Goal: Task Accomplishment & Management: Complete application form

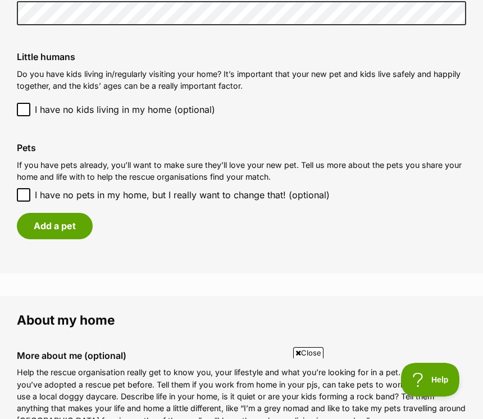
click at [290, 232] on div "Add a pet" at bounding box center [241, 226] width 449 height 26
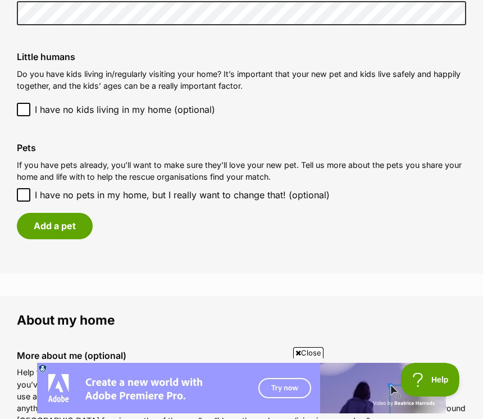
click at [30, 202] on input "I have no pets in my home, but I really want to change that! (optional)" at bounding box center [23, 194] width 13 height 13
checkbox input "true"
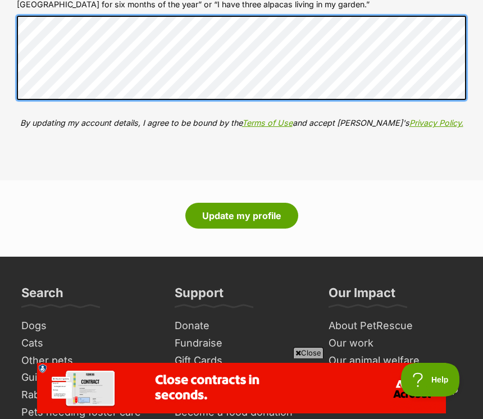
scroll to position [1315, 0]
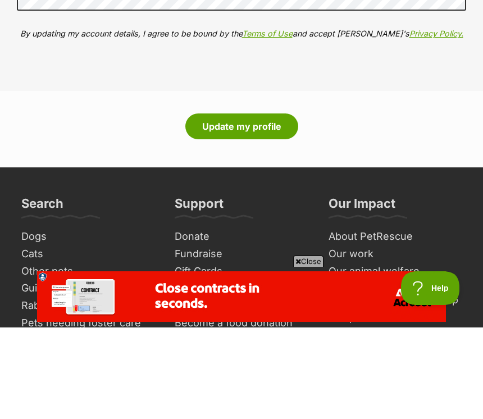
click at [263, 205] on button "Update my profile" at bounding box center [241, 218] width 113 height 26
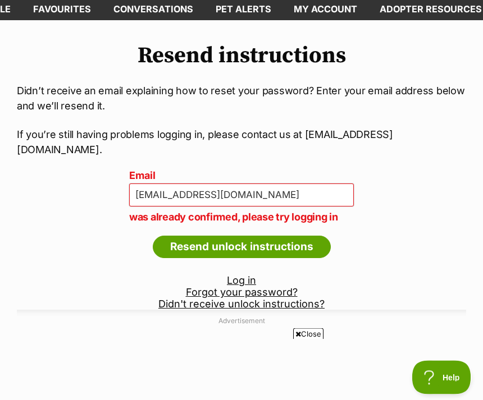
scroll to position [60, 0]
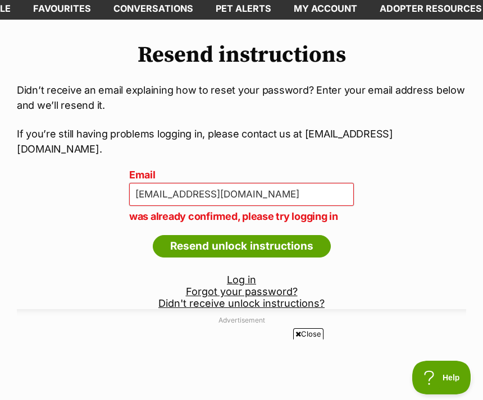
click at [246, 286] on link "Log in" at bounding box center [241, 280] width 29 height 12
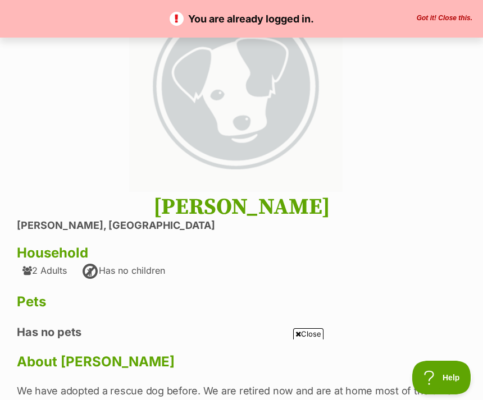
scroll to position [108, 0]
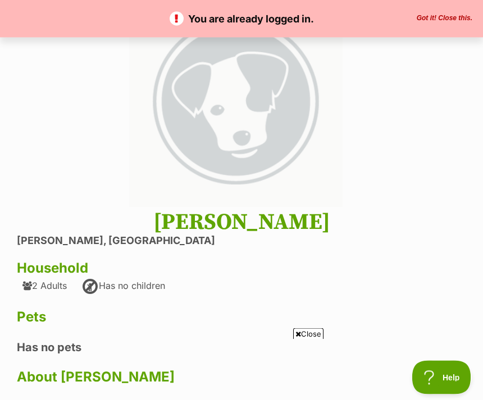
click at [400, 132] on section "Next Prev 1 Margaret Jackson Butler, Western Australia Household 2 Adults Has n…" at bounding box center [241, 233] width 449 height 478
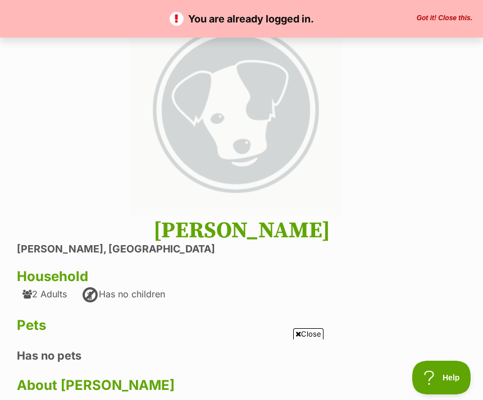
scroll to position [99, 0]
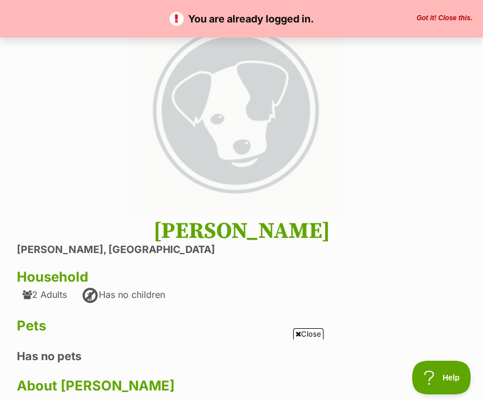
click at [454, 21] on button "Got it! Close this." at bounding box center [444, 18] width 62 height 9
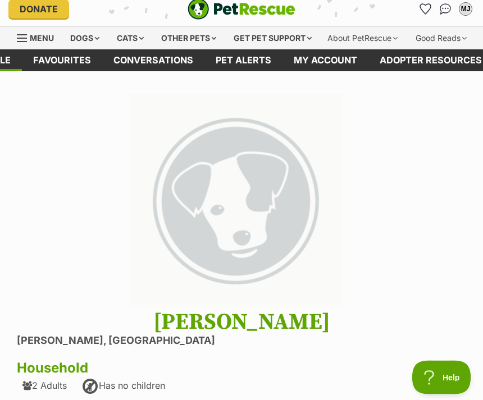
scroll to position [0, 0]
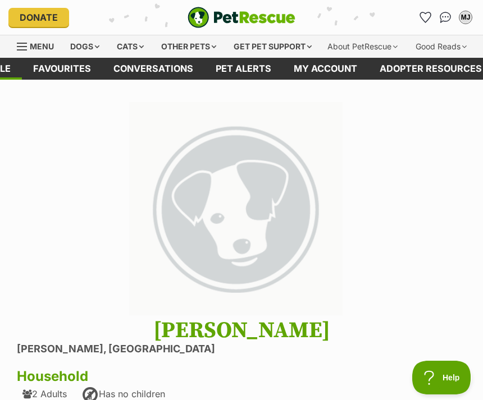
click at [469, 24] on button "MJ" at bounding box center [465, 17] width 18 height 18
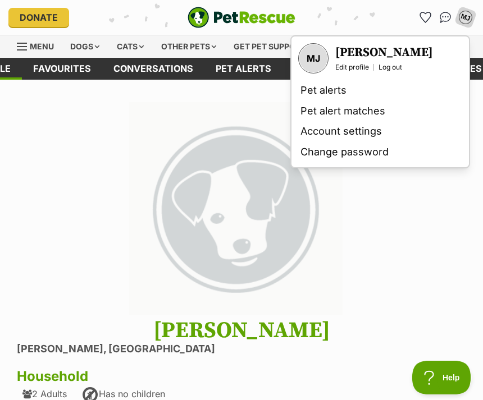
click at [380, 222] on section "Next Prev 1 Margaret Jackson Butler, Western Australia Household 2 Adults Has n…" at bounding box center [241, 341] width 449 height 478
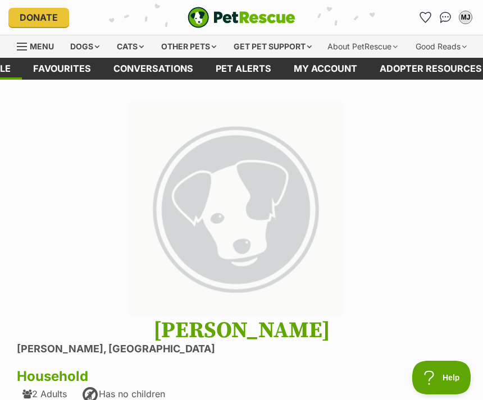
click at [32, 53] on link "Menu" at bounding box center [39, 45] width 45 height 20
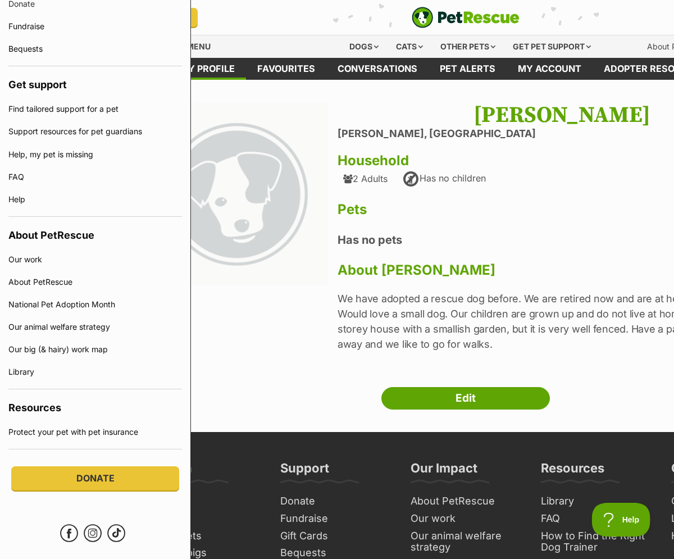
scroll to position [0, 191]
